Goal: Find specific page/section: Find specific page/section

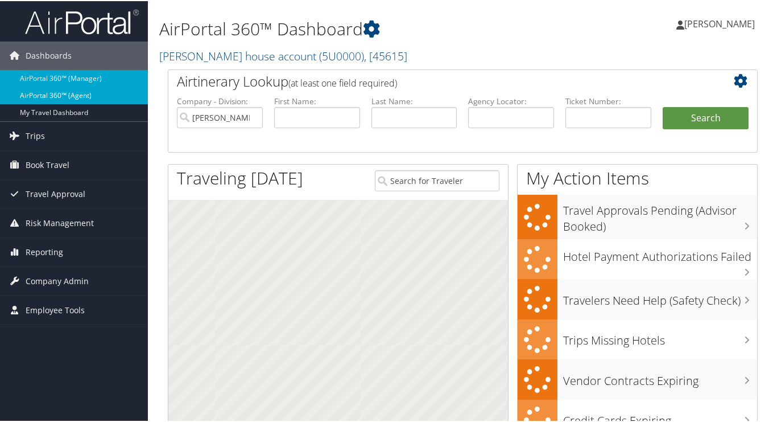
click at [22, 89] on link "AirPortal 360™ (Agent)" at bounding box center [74, 94] width 148 height 17
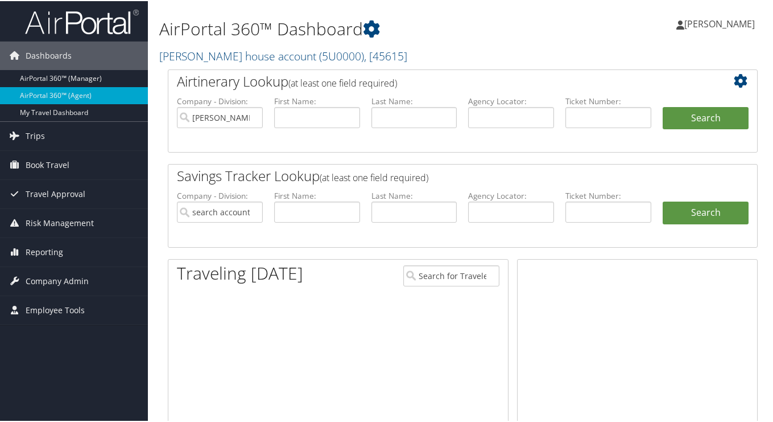
type input "[PERSON_NAME] house account"
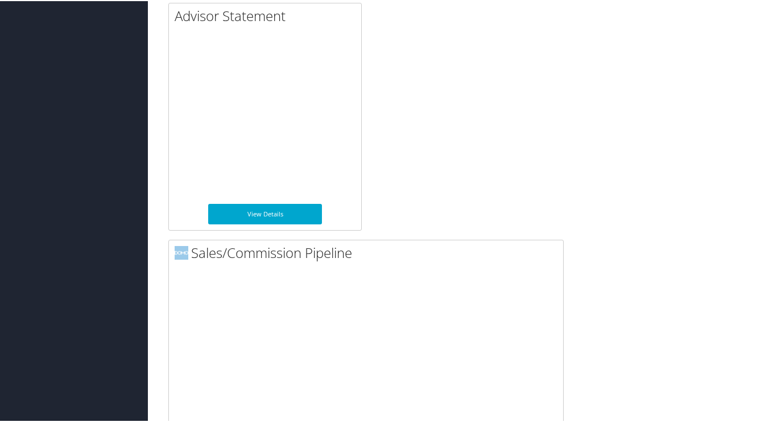
scroll to position [1360, 0]
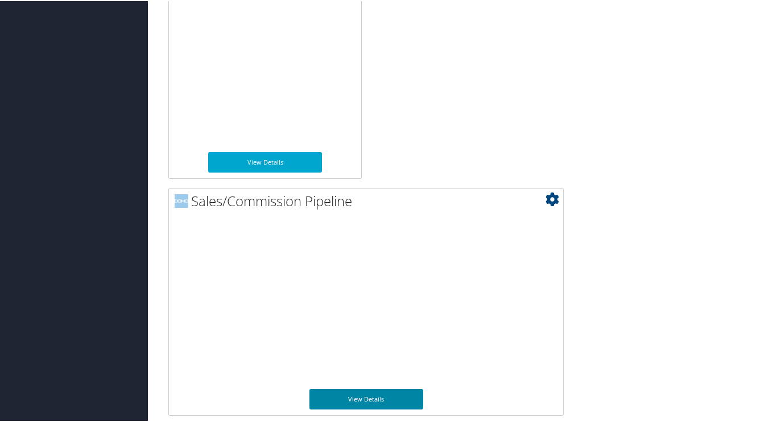
click at [375, 398] on link "View Details" at bounding box center [367, 397] width 114 height 20
